Goal: Understand process/instructions

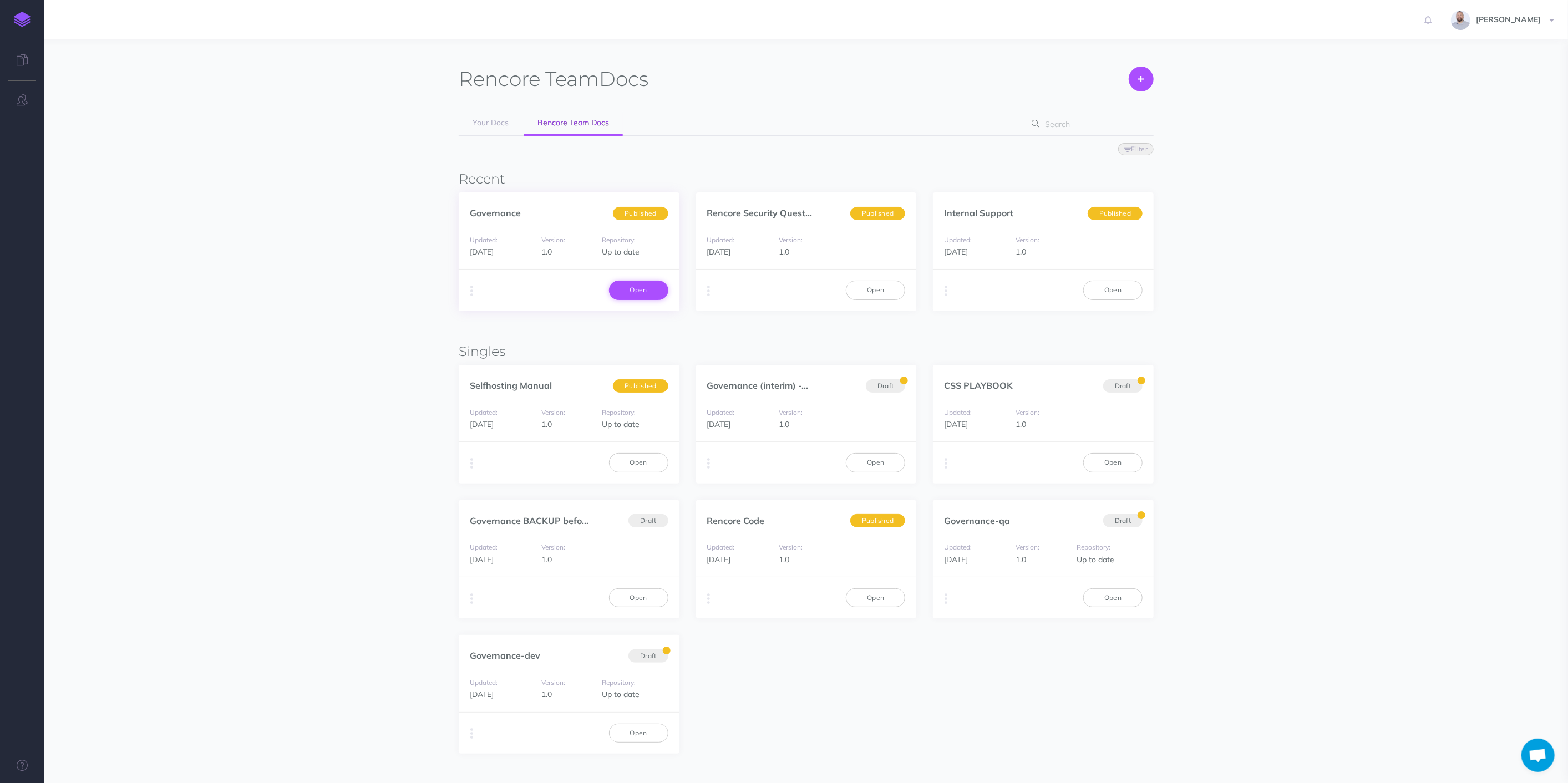
click at [643, 289] on link "Open" at bounding box center [638, 290] width 59 height 19
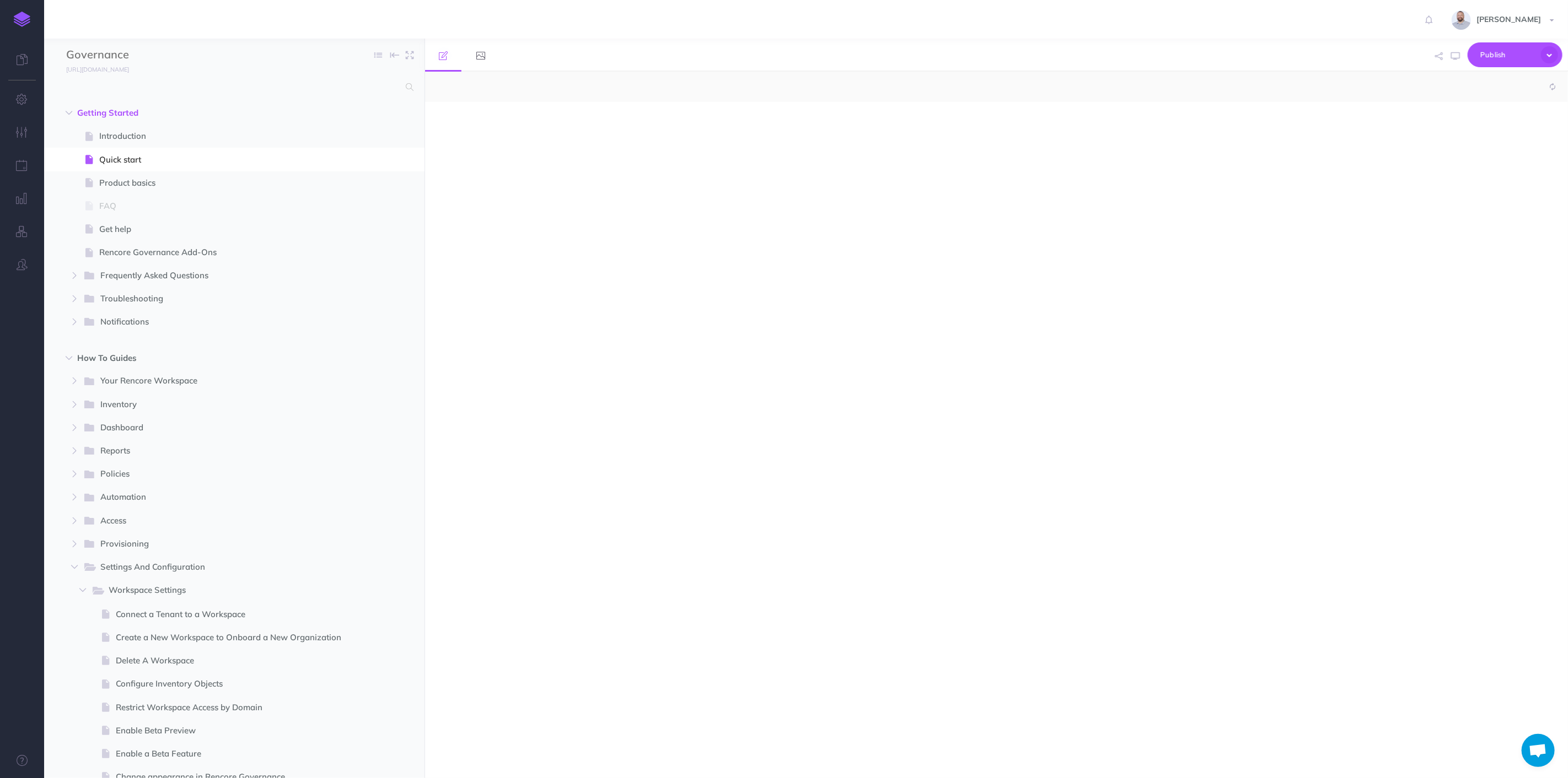
select select "null"
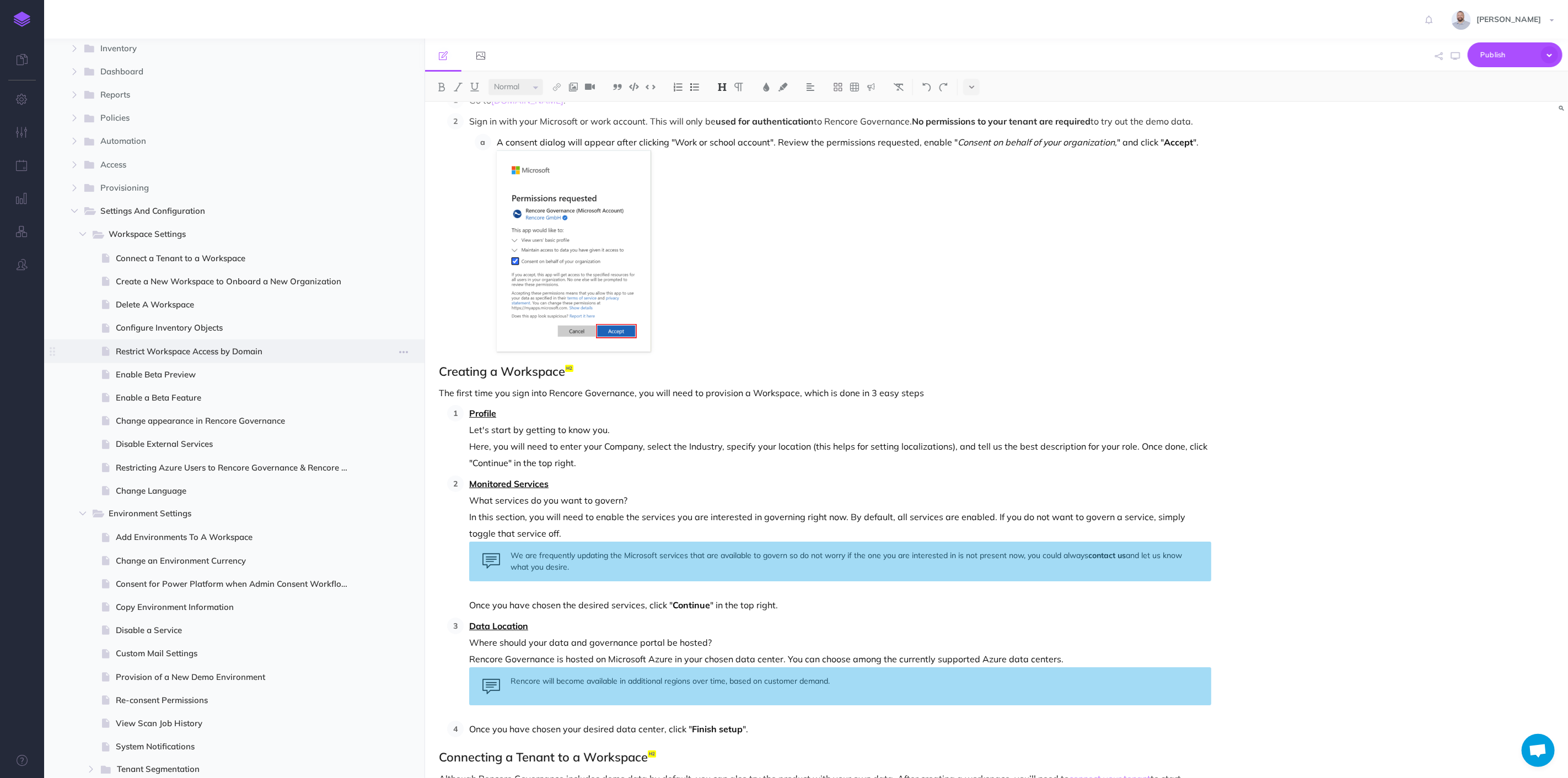
scroll to position [367, 0]
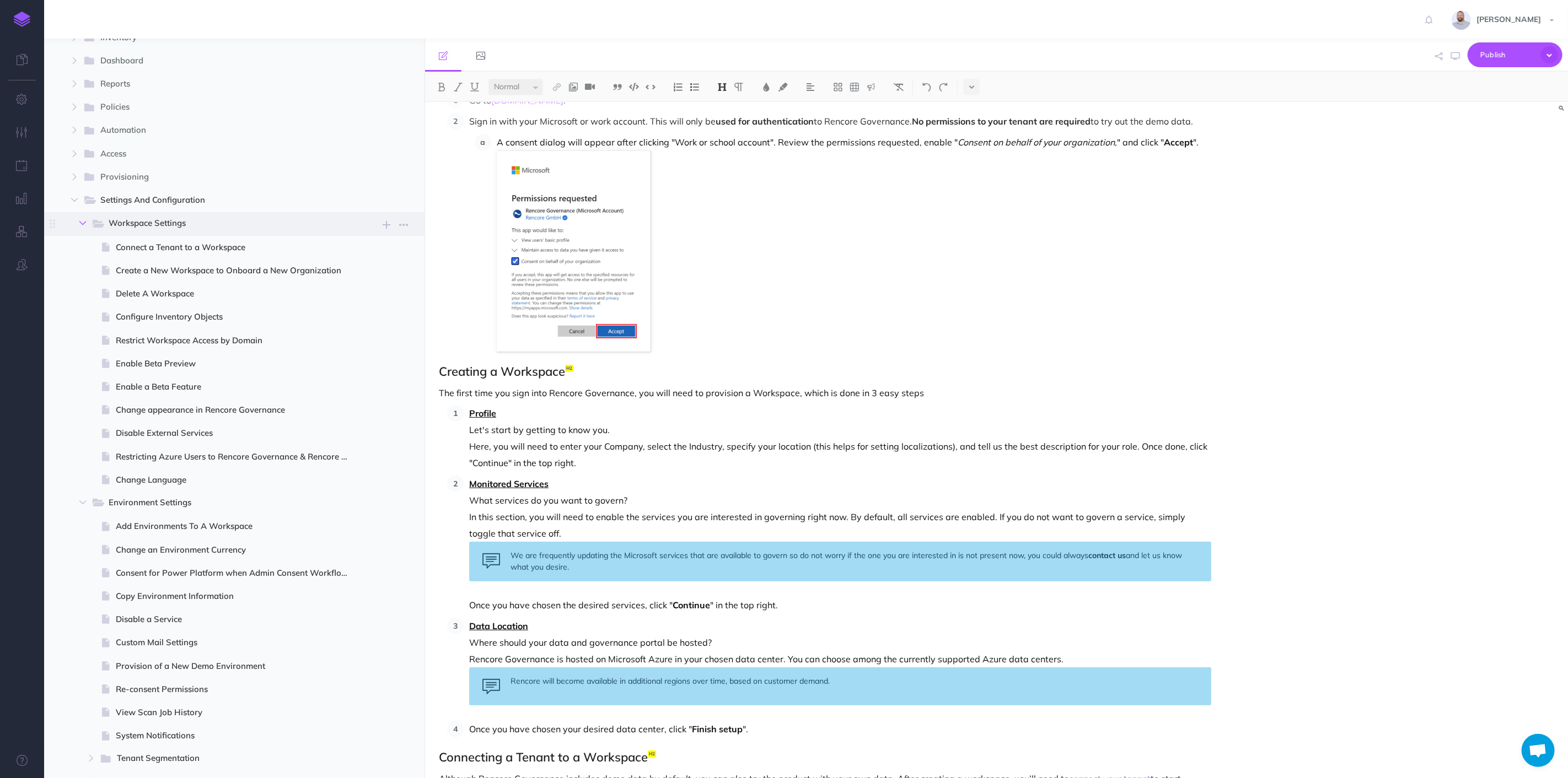
click at [84, 220] on icon "button" at bounding box center [83, 223] width 6 height 6
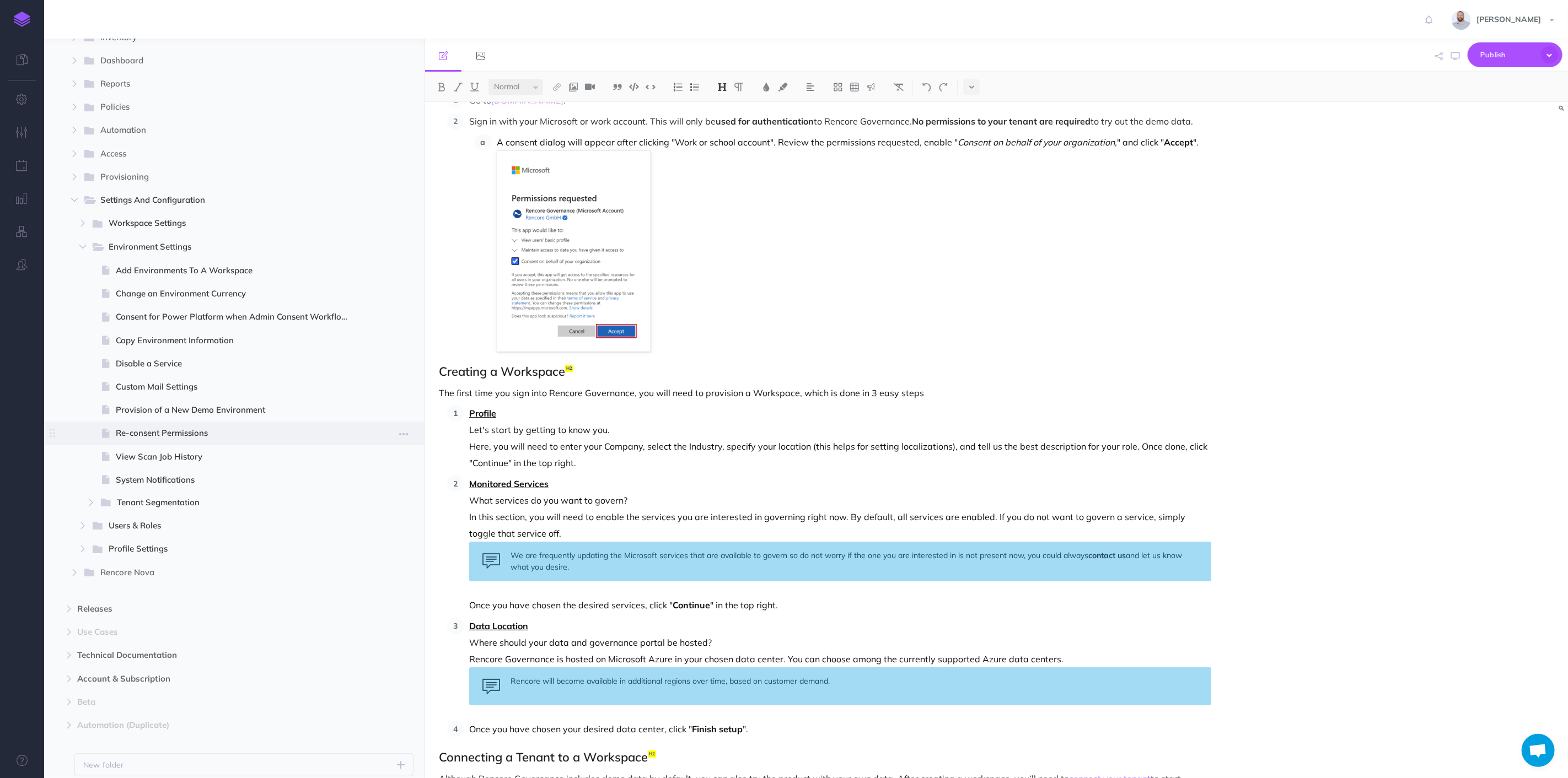
click at [174, 435] on span "Re-consent Permissions" at bounding box center [237, 433] width 243 height 13
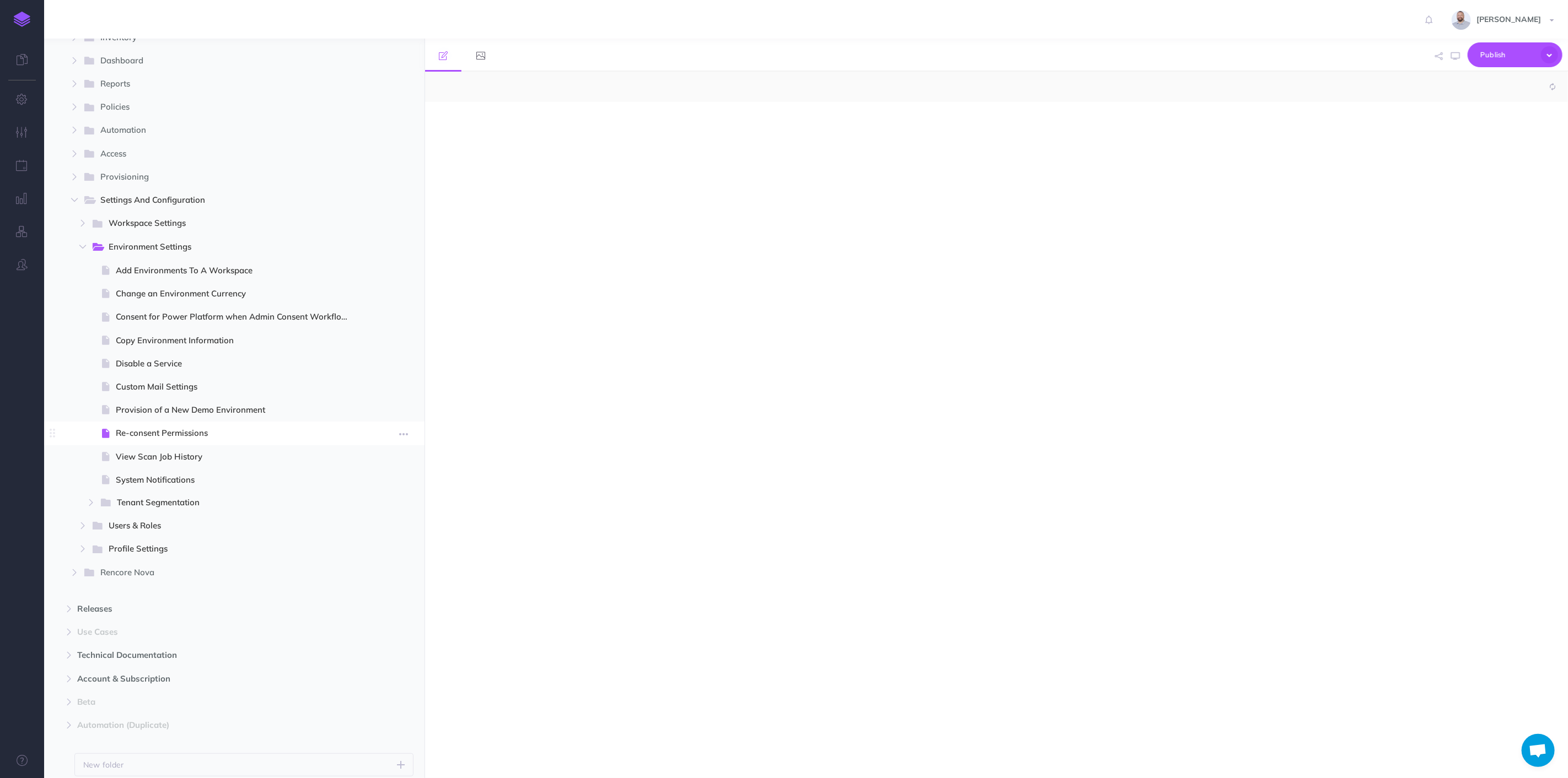
select select "null"
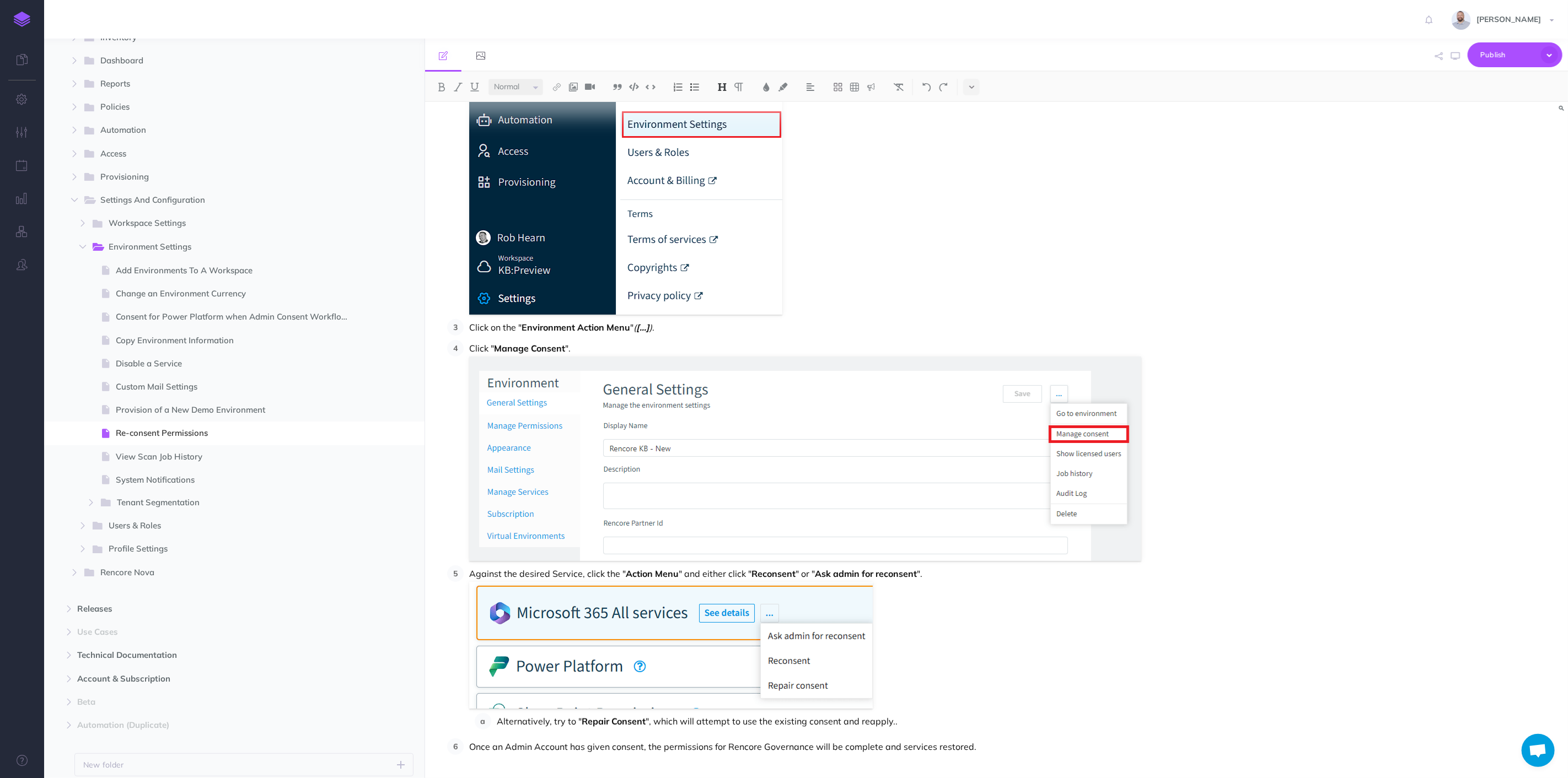
scroll to position [162, 0]
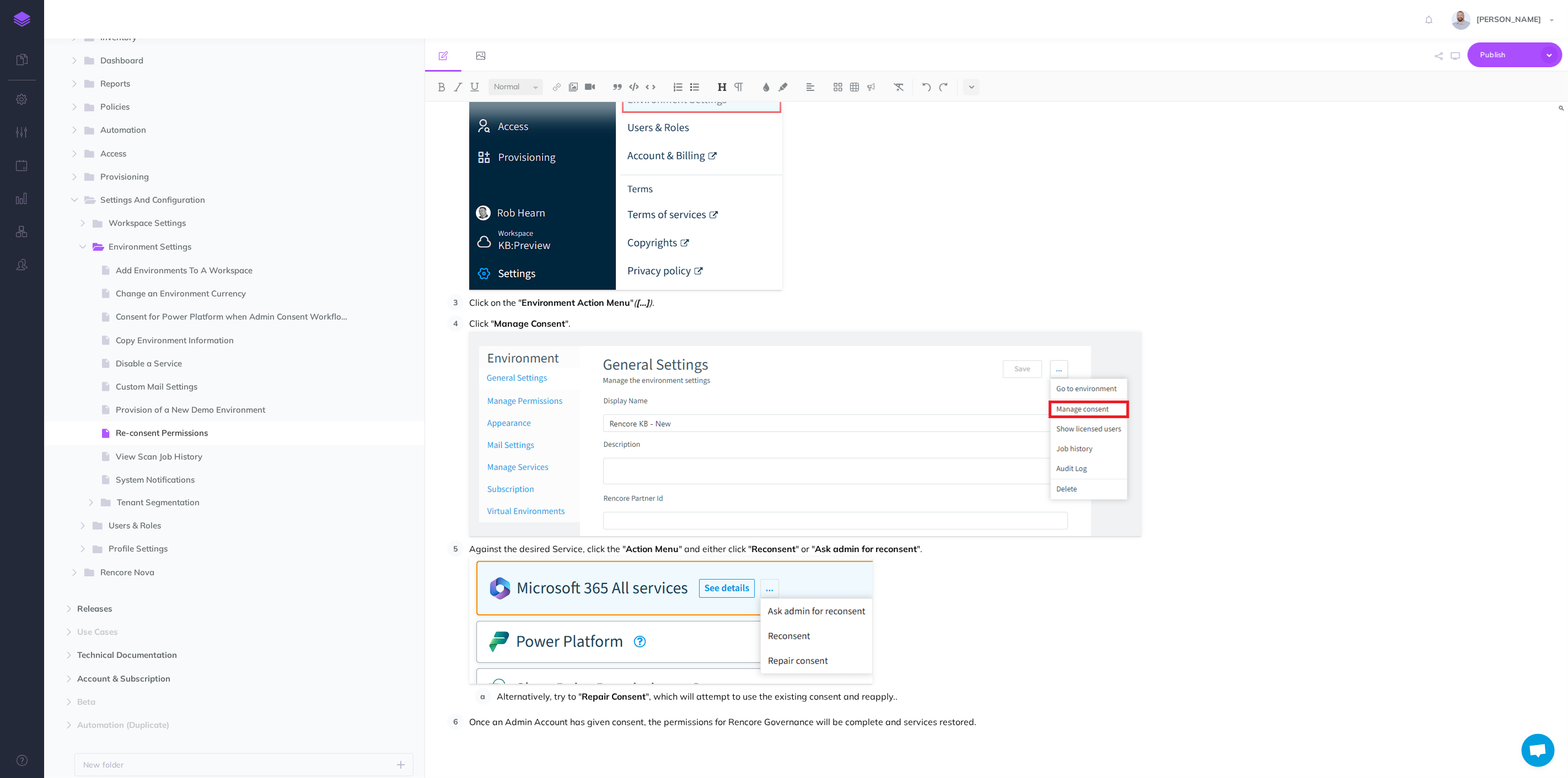
click at [468, 548] on li "Against the desired Service, click the " Action Menu " and either click " Recon…" at bounding box center [837, 622] width 748 height 164
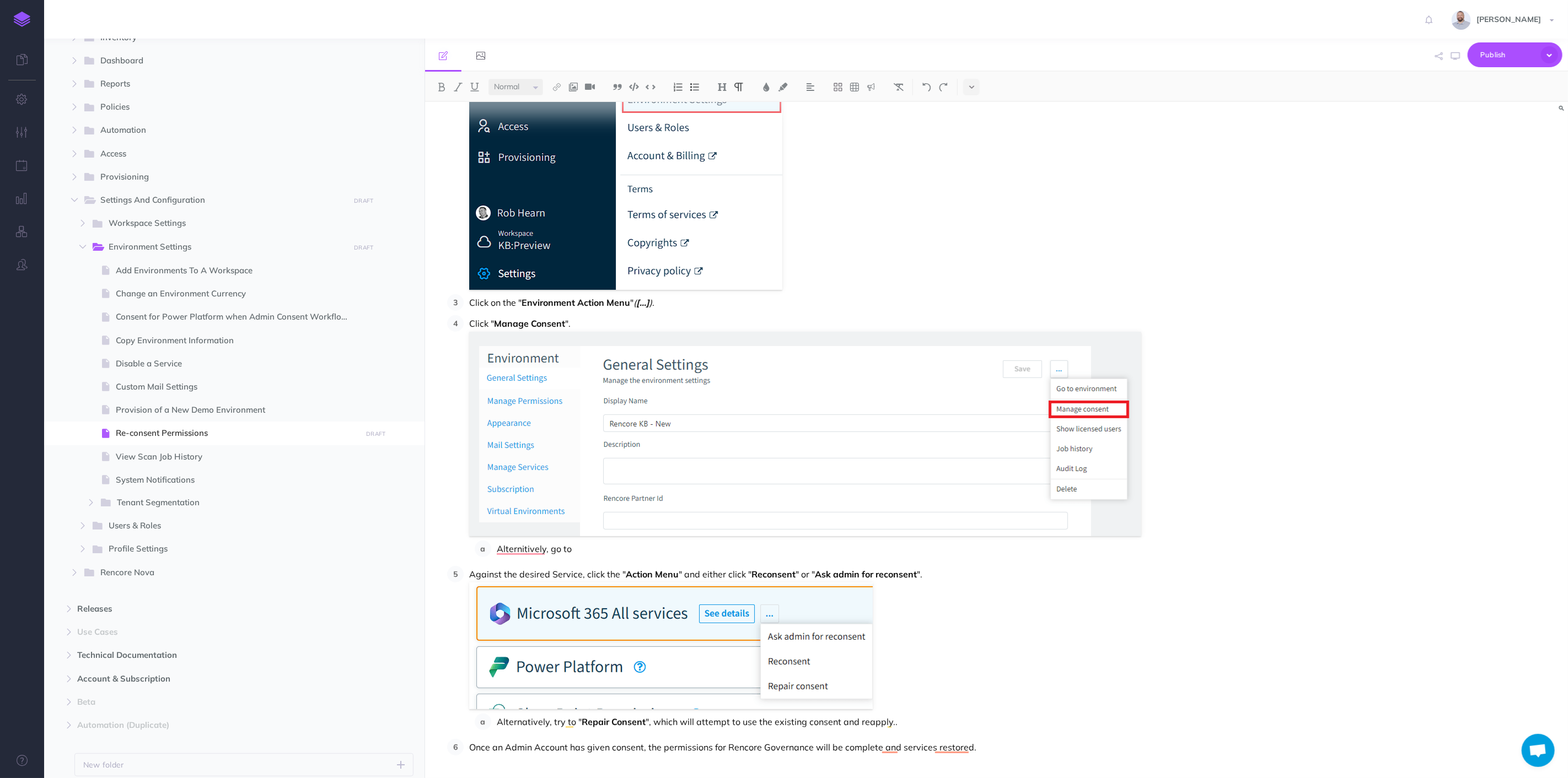
click at [620, 549] on p "Alternitively, go to" at bounding box center [854, 548] width 714 height 17
click at [1103, 550] on p "Alternitively, go to https://< datacentre> .[DOMAIN_NAME][URL] <WorkspaceID> /e…" at bounding box center [854, 548] width 714 height 17
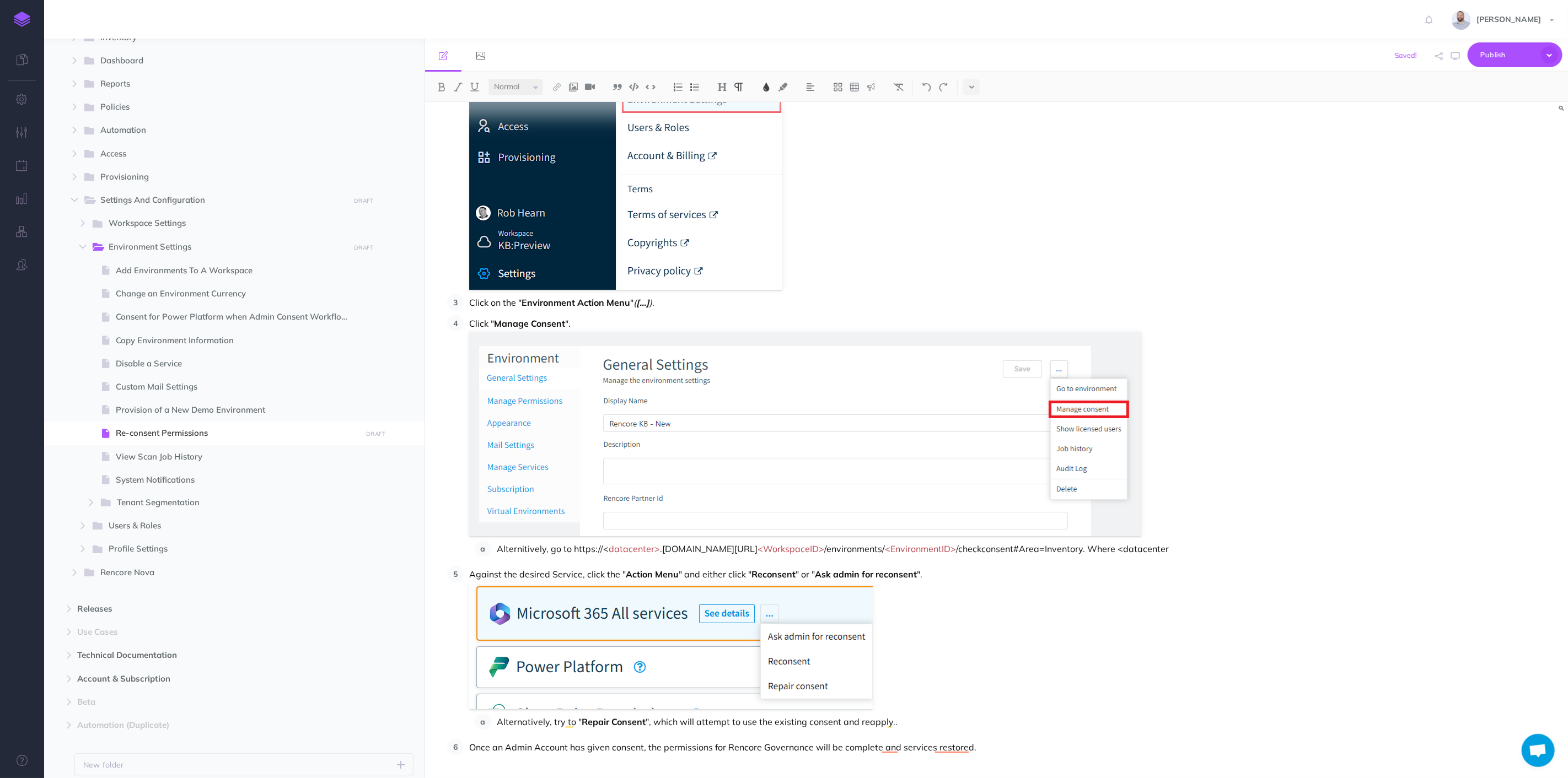
click at [1184, 549] on p "Alternitively, go to https://< datacenter> .[DOMAIN_NAME][URL] <WorkspaceID> /e…" at bounding box center [854, 548] width 714 height 17
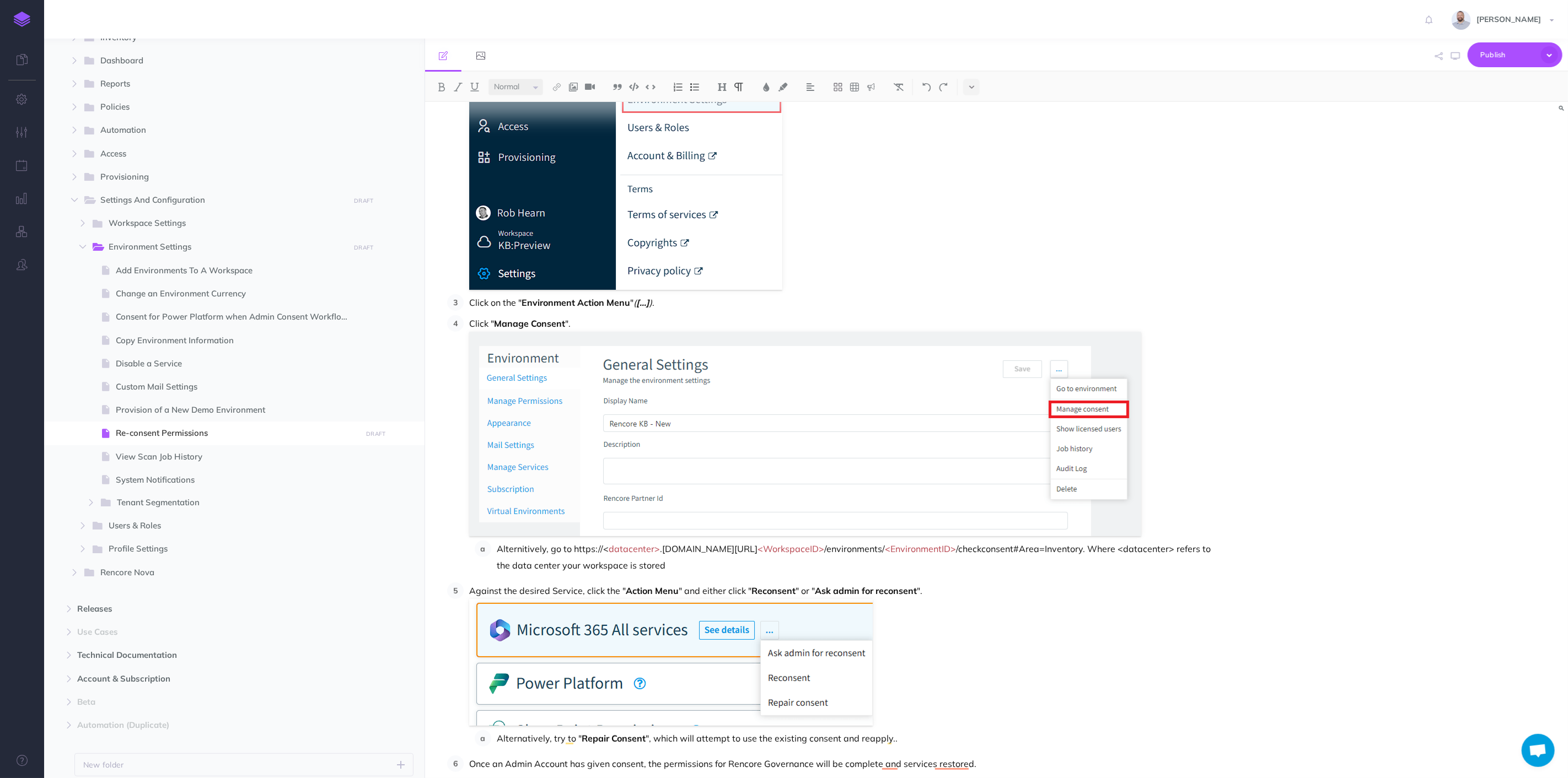
click at [732, 562] on p "Alternitively, go to https://< datacenter> .[DOMAIN_NAME][URL] <WorkspaceID> /e…" at bounding box center [854, 556] width 714 height 33
drag, startPoint x: 656, startPoint y: 550, endPoint x: 605, endPoint y: 551, distance: 51.0
click at [605, 551] on p "Alternatively, go to https://< datacenter> .[DOMAIN_NAME][URL] <WorkspaceID> /e…" at bounding box center [854, 556] width 714 height 33
click at [769, 88] on img at bounding box center [766, 87] width 10 height 9
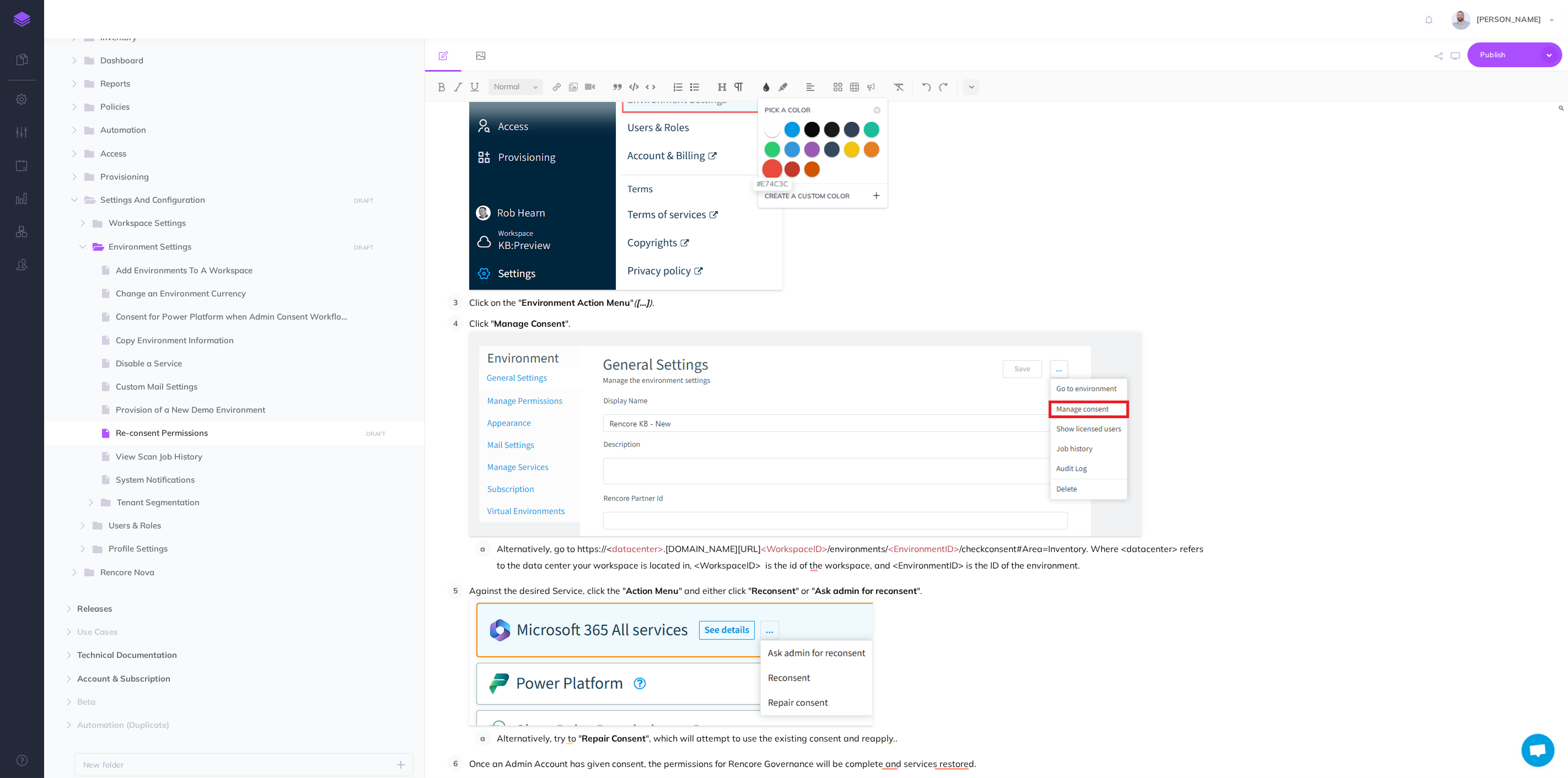
click at [775, 170] on span at bounding box center [772, 168] width 20 height 20
drag, startPoint x: 781, startPoint y: 549, endPoint x: 844, endPoint y: 550, distance: 63.0
click at [827, 550] on span "<WorkspaceID>" at bounding box center [794, 549] width 67 height 11
click at [765, 87] on img at bounding box center [766, 87] width 10 height 9
click at [772, 174] on span at bounding box center [772, 168] width 20 height 20
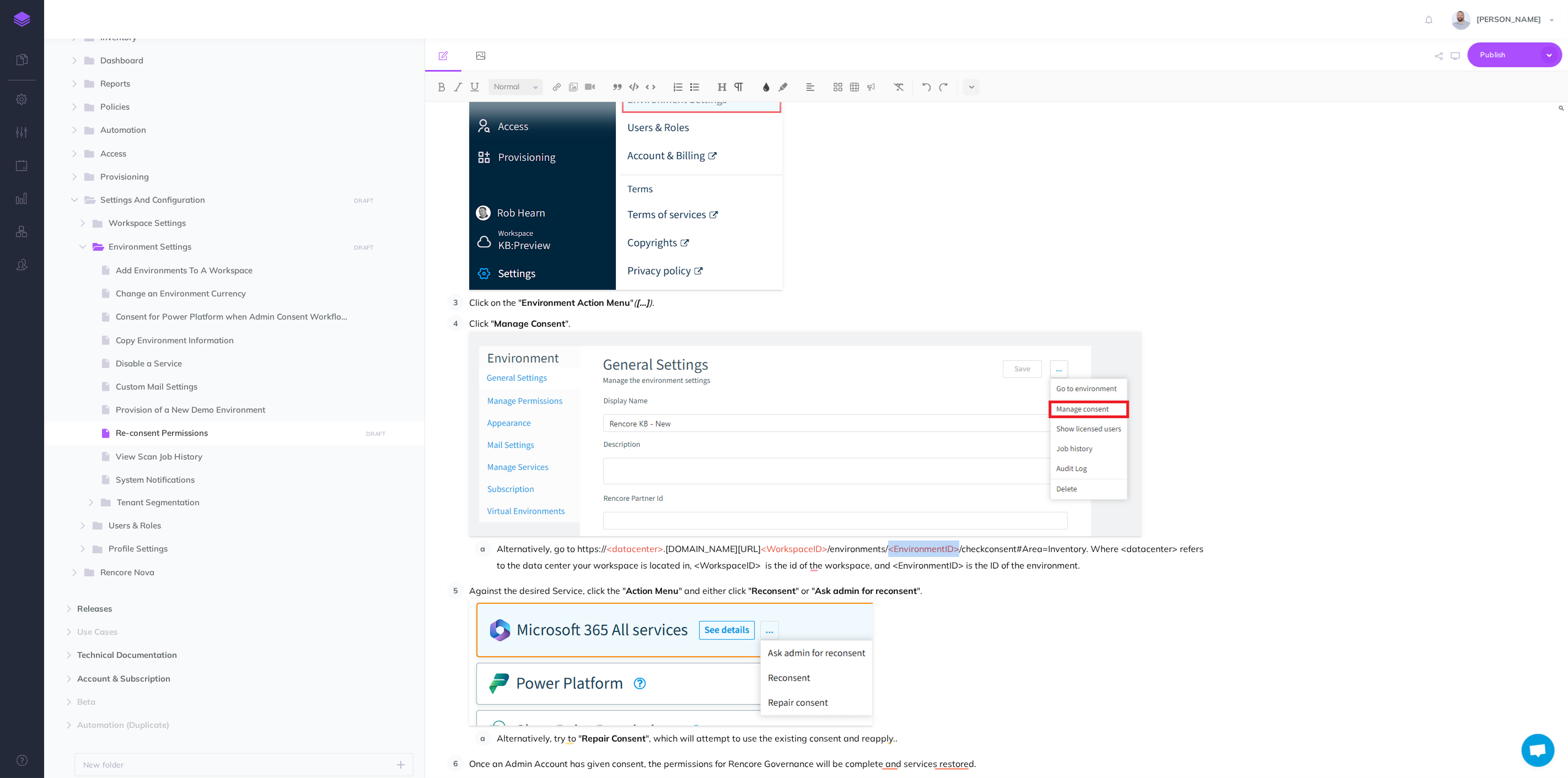
drag, startPoint x: 906, startPoint y: 549, endPoint x: 975, endPoint y: 551, distance: 69.0
click at [959, 551] on span "<EnvironmentID>" at bounding box center [923, 549] width 71 height 11
click at [766, 88] on img at bounding box center [766, 87] width 10 height 9
click at [774, 167] on span at bounding box center [772, 168] width 20 height 20
drag, startPoint x: 1077, startPoint y: 584, endPoint x: 1083, endPoint y: 580, distance: 7.2
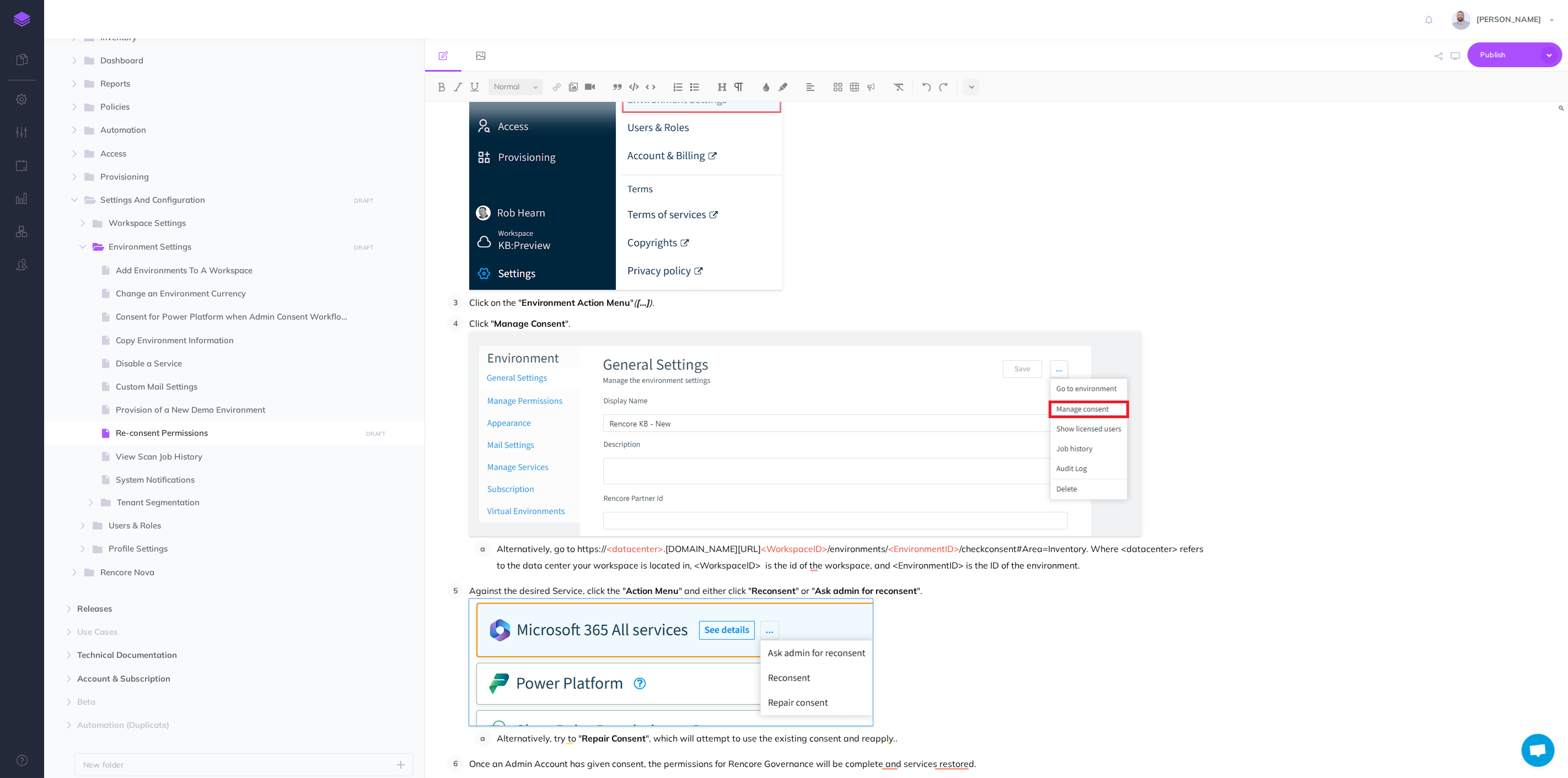
click at [1077, 584] on p "Against the desired Service, click the " Action Menu " and either click " Recon…" at bounding box center [839, 654] width 742 height 143
drag, startPoint x: 1135, startPoint y: 551, endPoint x: 1192, endPoint y: 551, distance: 57.0
click at [1192, 551] on p "Alternatively, go to https:// <datacenter> .[DOMAIN_NAME][URL] <WorkspaceID> /e…" at bounding box center [854, 556] width 714 height 33
click at [766, 85] on img at bounding box center [766, 87] width 10 height 9
click at [769, 160] on span at bounding box center [772, 168] width 20 height 20
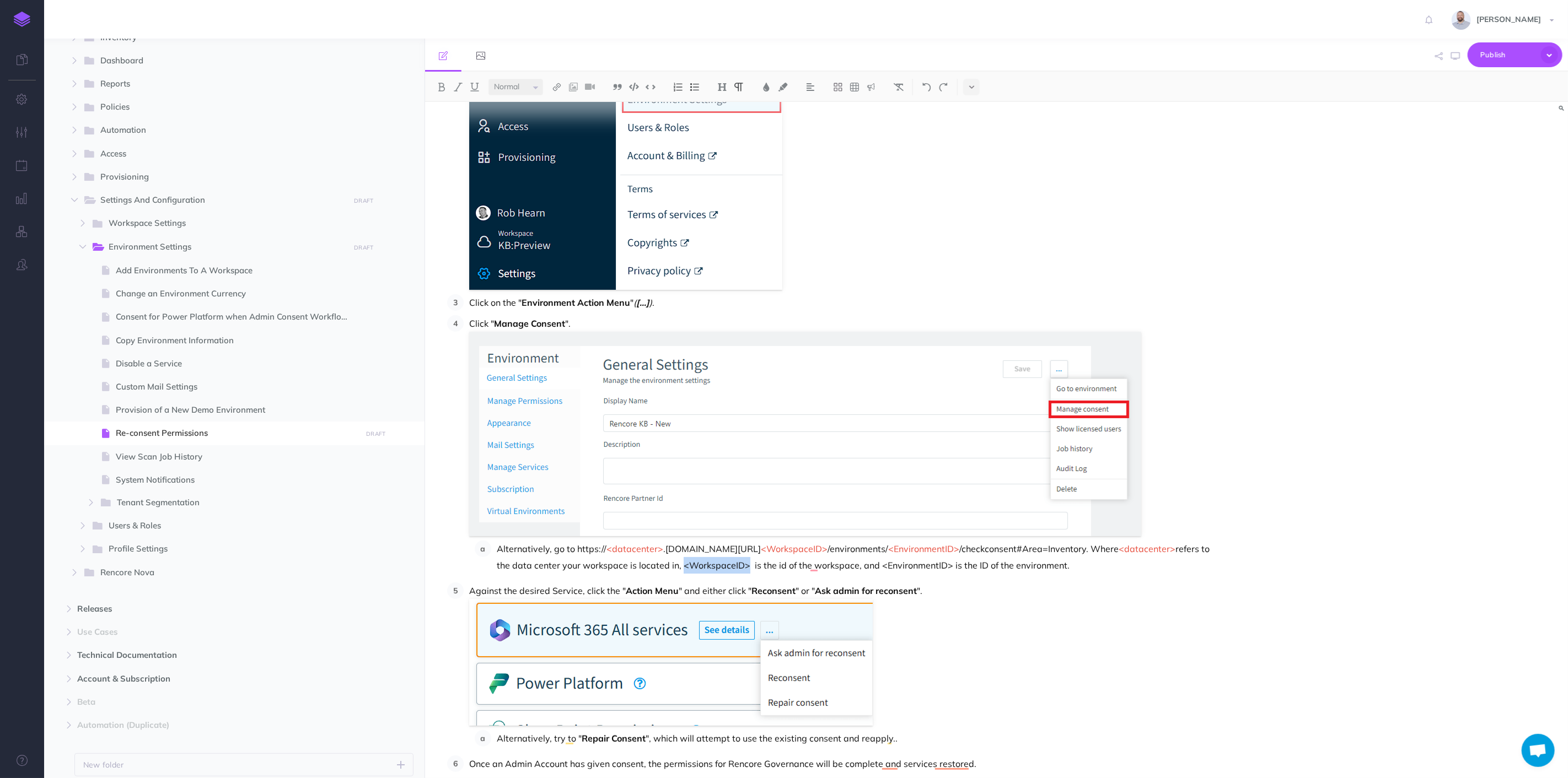
drag, startPoint x: 717, startPoint y: 567, endPoint x: 779, endPoint y: 567, distance: 62.0
click at [779, 567] on p "Alternatively, go to https:// <datacenter> .[DOMAIN_NAME][URL] <WorkspaceID> /e…" at bounding box center [854, 556] width 714 height 33
click at [769, 87] on img at bounding box center [766, 87] width 10 height 9
click at [774, 164] on span at bounding box center [772, 168] width 20 height 20
drag, startPoint x: 913, startPoint y: 567, endPoint x: 984, endPoint y: 568, distance: 71.0
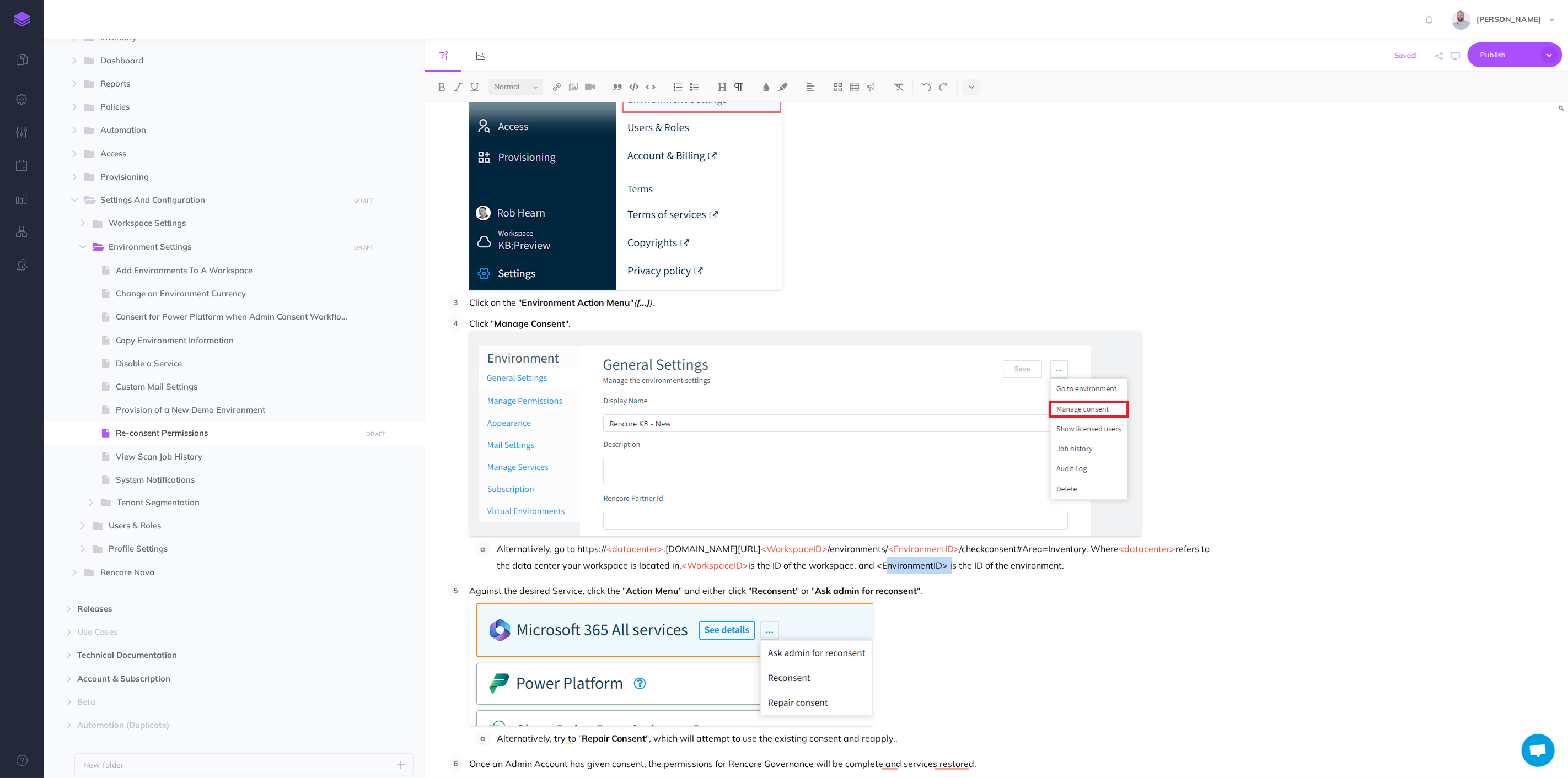
click at [984, 568] on p "Alternatively, go to https:// <datacenter> .[DOMAIN_NAME][URL] <WorkspaceID> /e…" at bounding box center [854, 556] width 714 height 33
click at [760, 88] on button at bounding box center [766, 87] width 17 height 17
click at [772, 167] on span at bounding box center [772, 168] width 20 height 20
click at [1032, 624] on p "Against the desired Service, click the " Action Menu " and either click " Recon…" at bounding box center [839, 654] width 742 height 143
click at [1488, 51] on span "Publish" at bounding box center [1508, 55] width 55 height 17
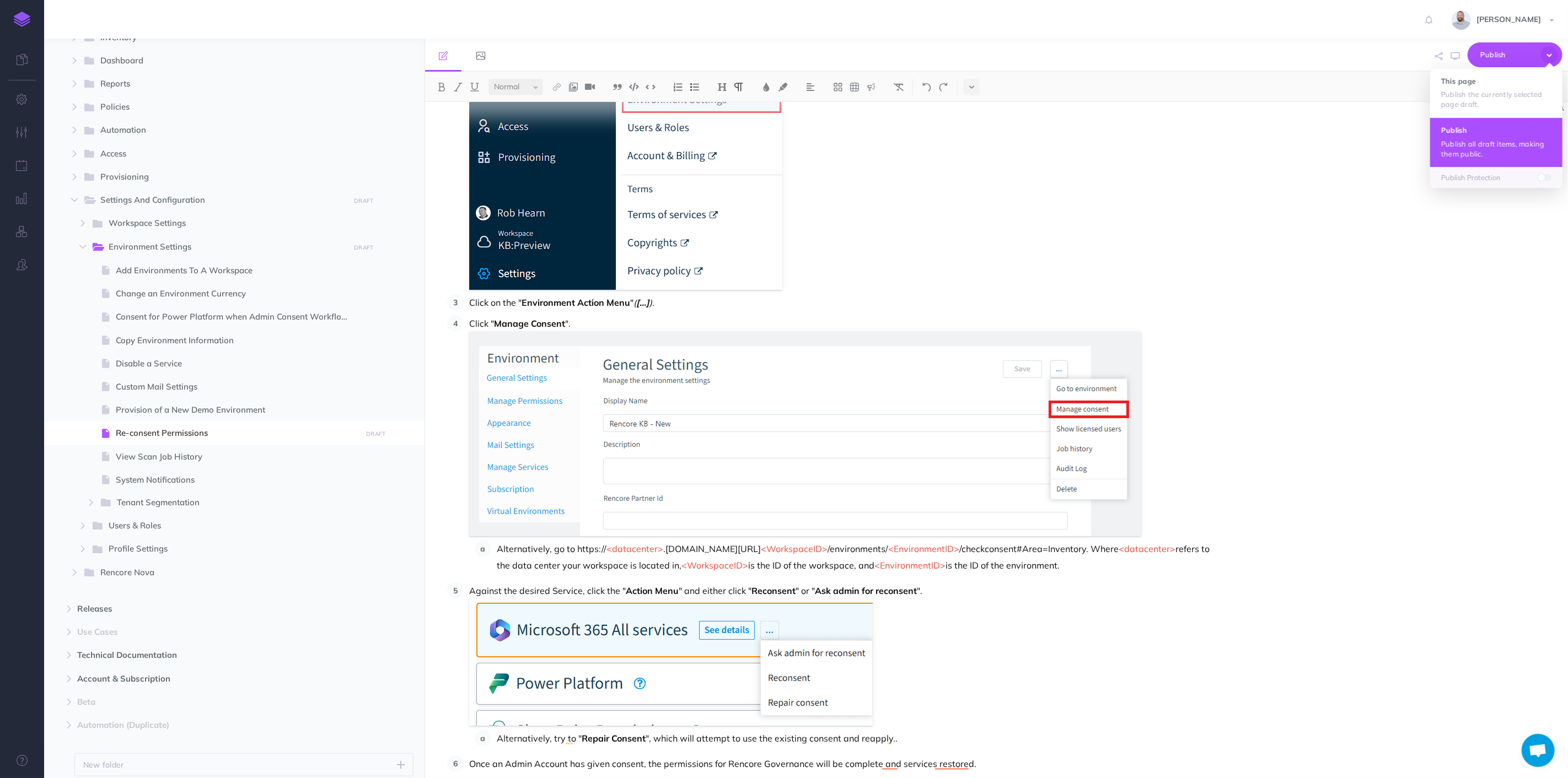
click at [1484, 129] on h4 "Publish" at bounding box center [1496, 130] width 110 height 8
